Goal: Find specific page/section: Find specific page/section

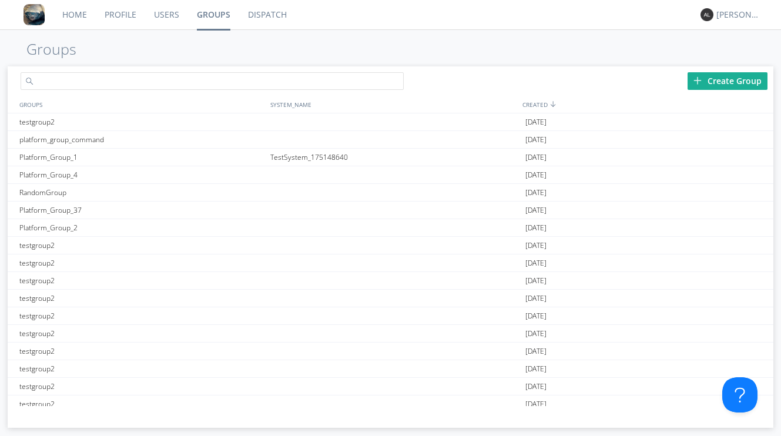
click at [189, 80] on input "text" at bounding box center [212, 81] width 382 height 18
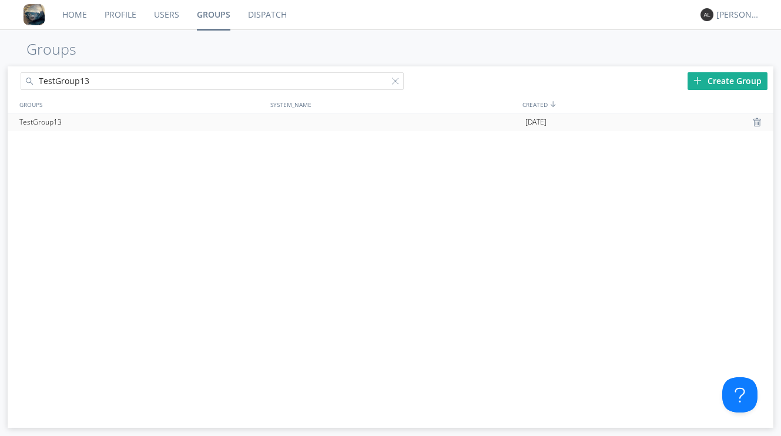
type input "TestGroup13"
click at [95, 120] on div "TestGroup13" at bounding box center [141, 122] width 251 height 18
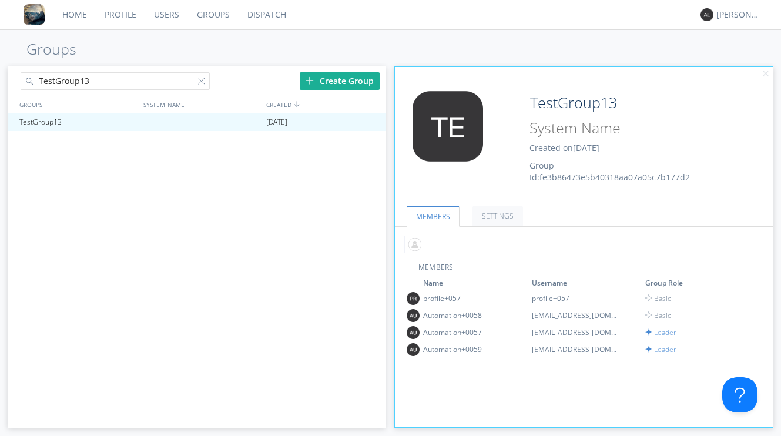
click at [466, 246] on input "text" at bounding box center [583, 245] width 359 height 18
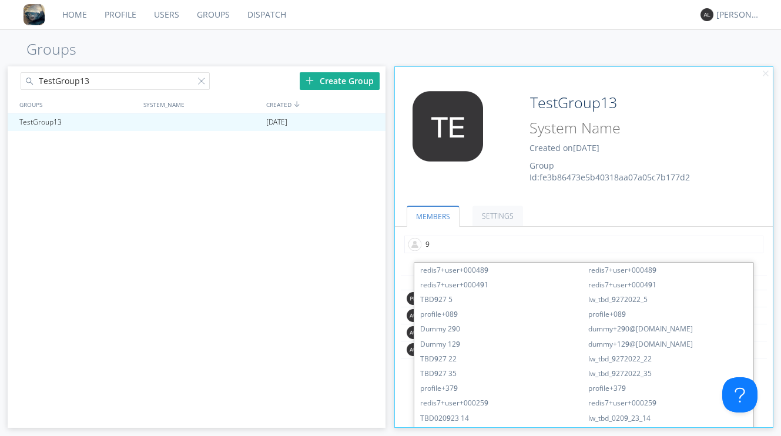
type input "97"
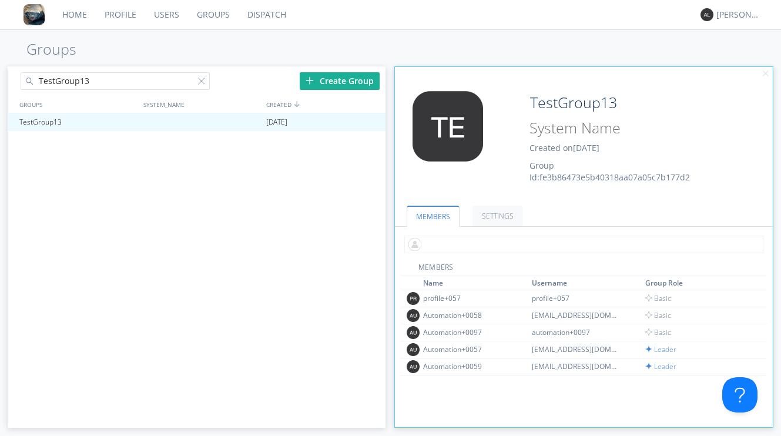
click at [463, 242] on input "text" at bounding box center [583, 245] width 359 height 18
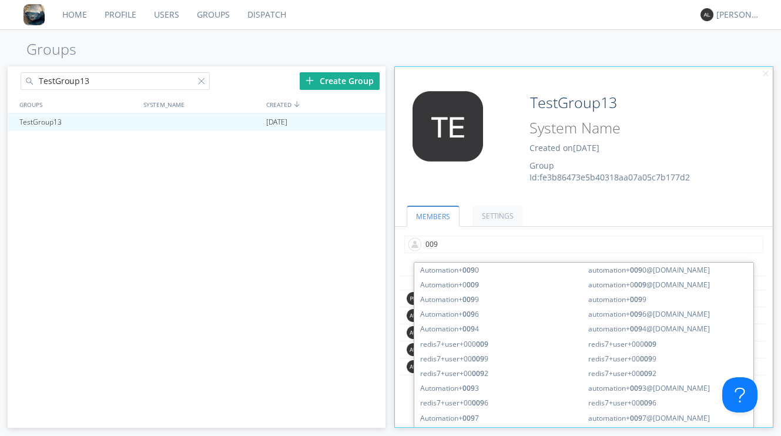
type input "0098"
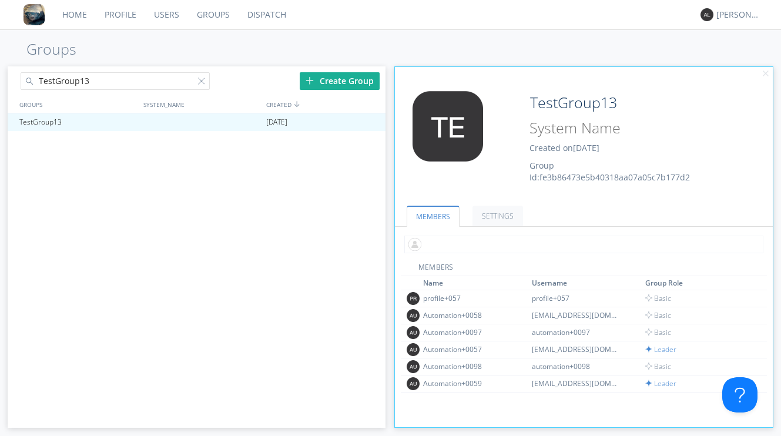
click at [536, 241] on input "text" at bounding box center [583, 245] width 359 height 18
click at [657, 366] on span "Basic" at bounding box center [658, 366] width 26 height 10
